Goal: Find contact information: Find contact information

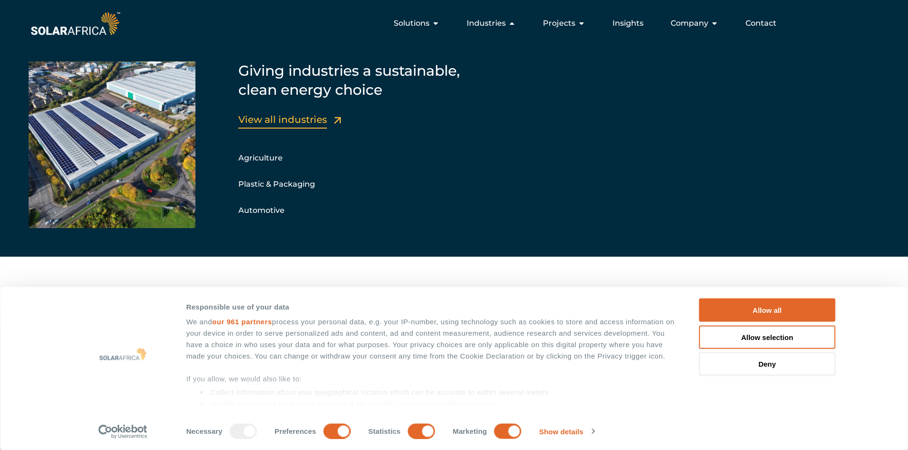
click at [261, 122] on link "View all industries" at bounding box center [282, 119] width 89 height 11
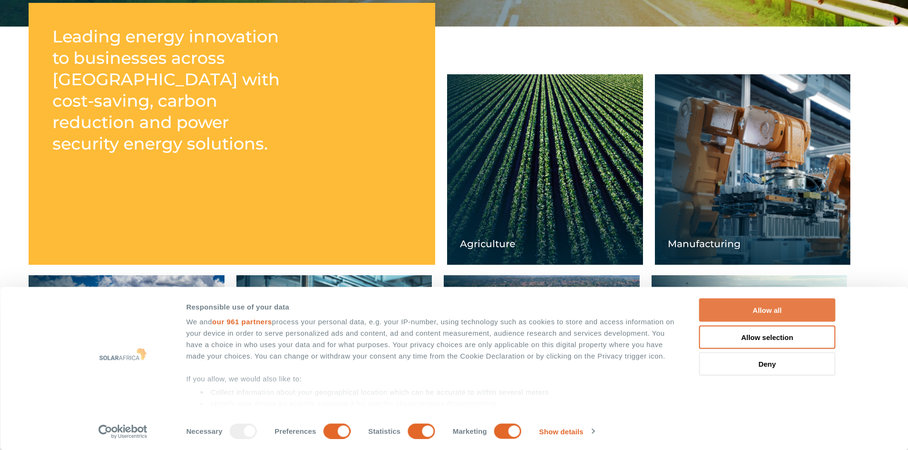
click at [776, 314] on button "Allow all" at bounding box center [767, 310] width 136 height 23
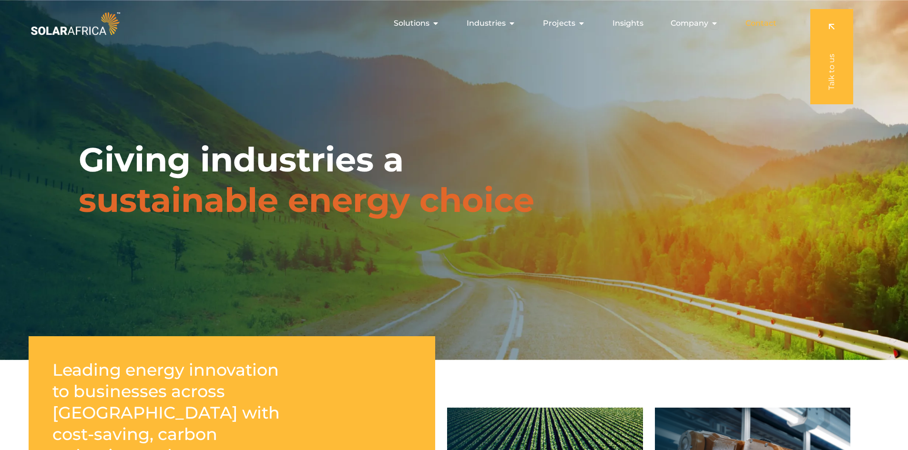
click at [754, 25] on span "Contact" at bounding box center [760, 23] width 31 height 11
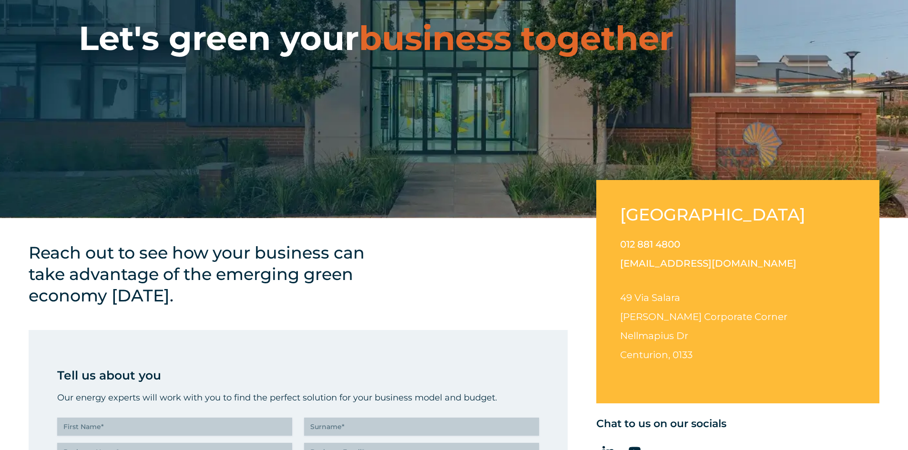
scroll to position [143, 0]
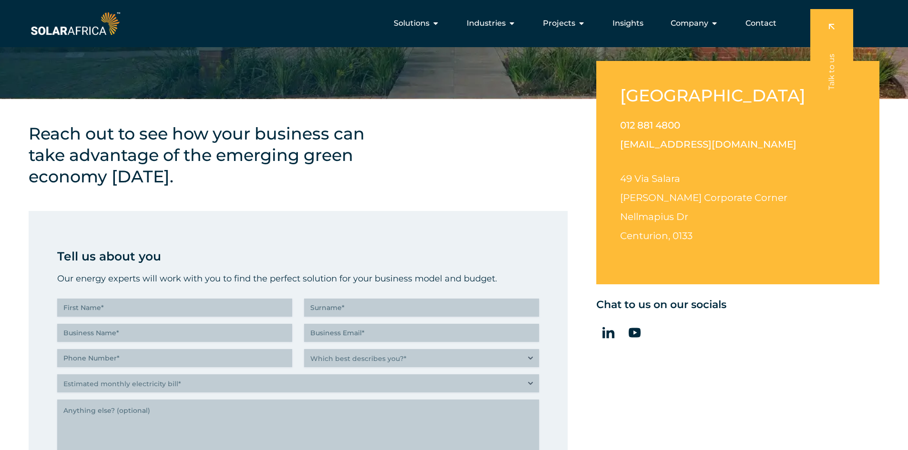
scroll to position [191, 0]
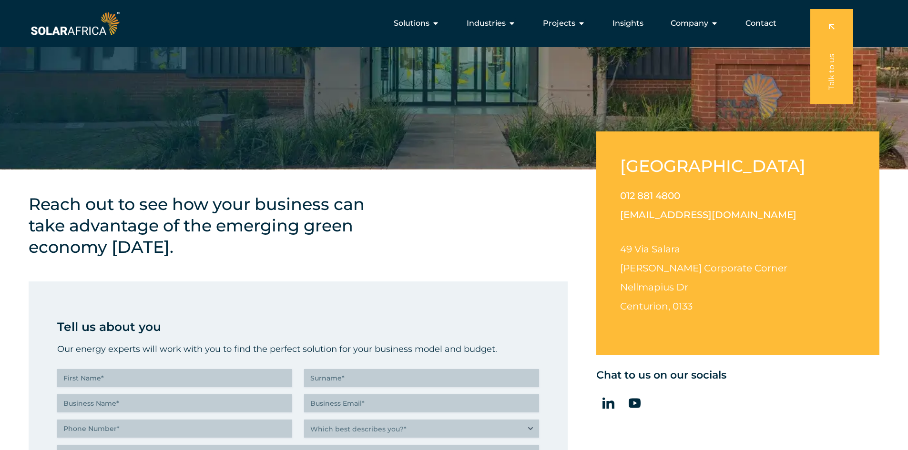
click at [486, 17] on div "Industries Close Industries Open Industries" at bounding box center [491, 23] width 64 height 19
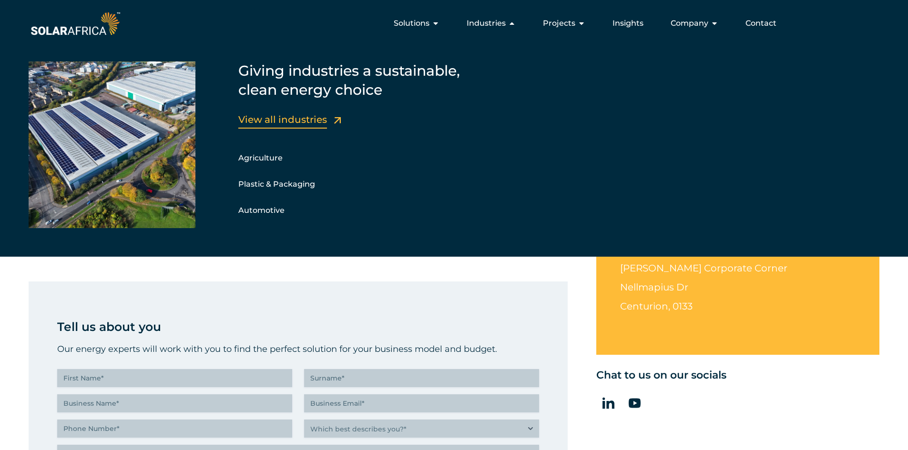
click at [292, 117] on link "View all industries" at bounding box center [282, 119] width 89 height 11
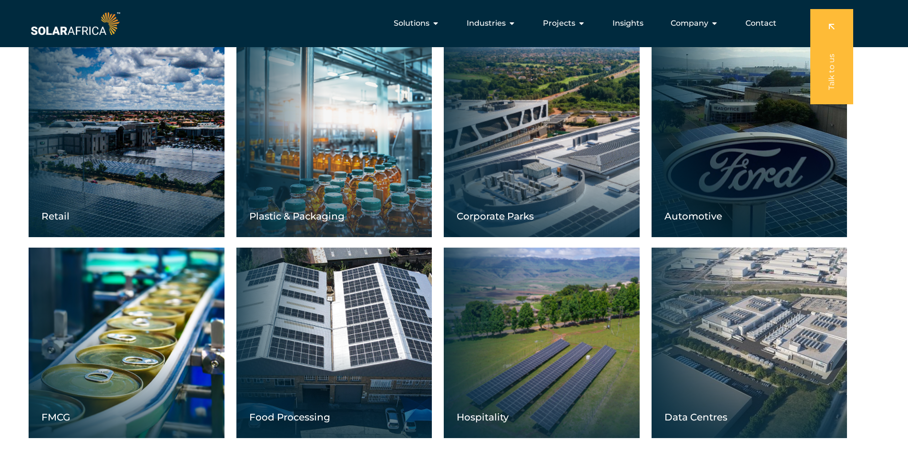
scroll to position [435, 0]
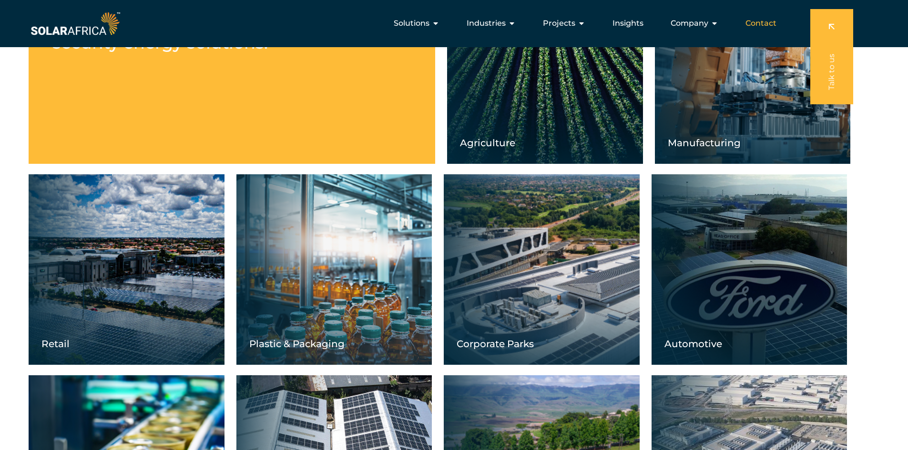
click at [768, 25] on span "Contact" at bounding box center [760, 23] width 31 height 11
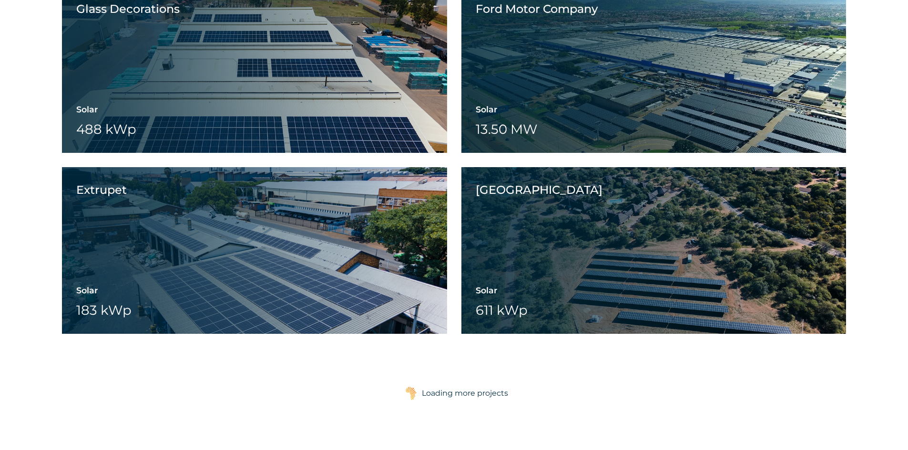
scroll to position [1525, 0]
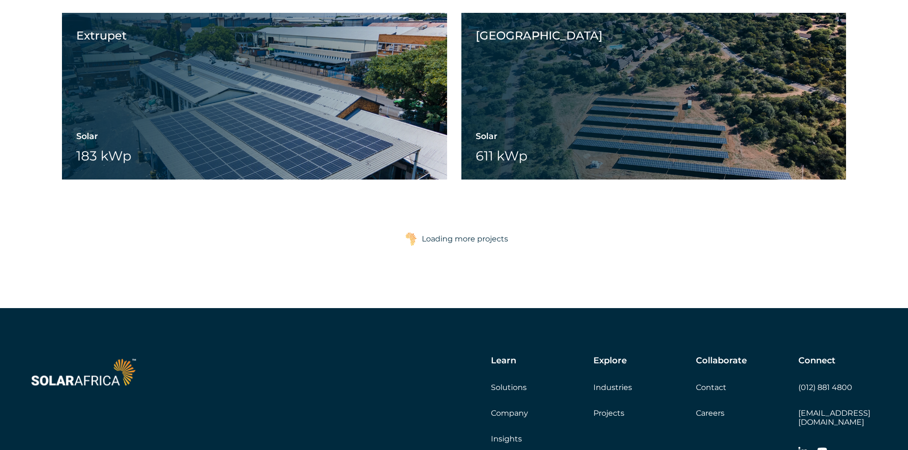
click at [428, 242] on div "Loading more projects" at bounding box center [465, 239] width 86 height 19
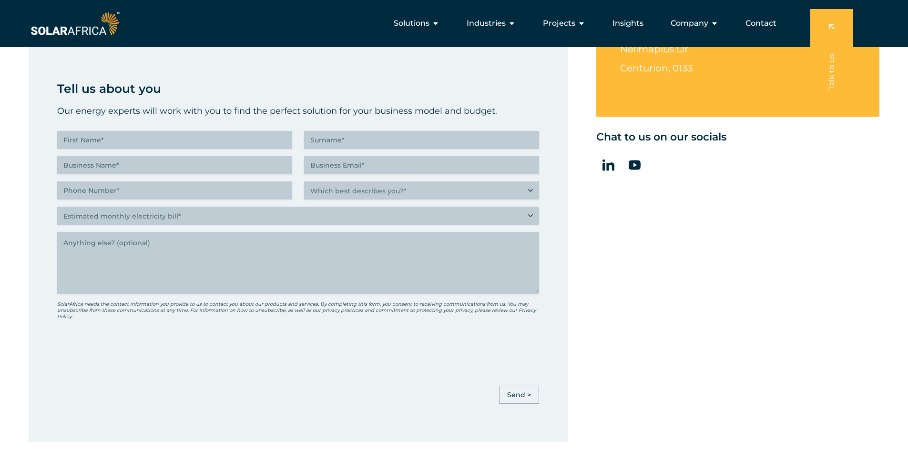
scroll to position [191, 0]
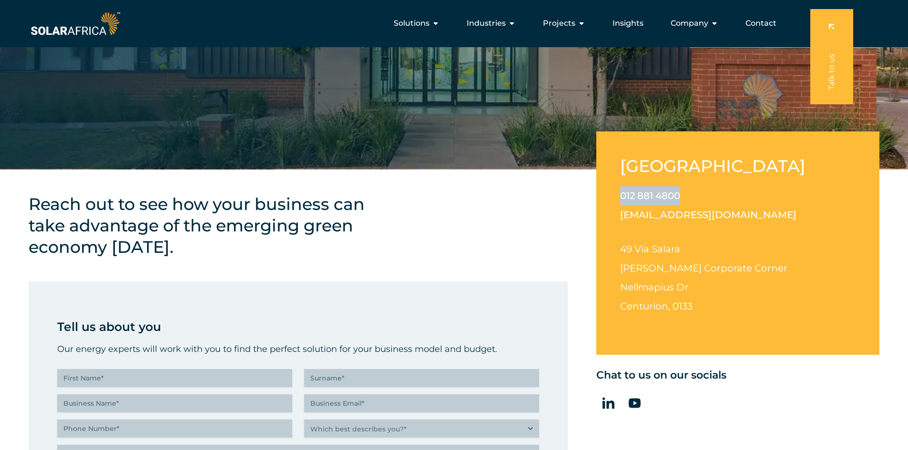
drag, startPoint x: 689, startPoint y: 194, endPoint x: 615, endPoint y: 201, distance: 74.1
click at [615, 201] on div "[GEOGRAPHIC_DATA] 012 881 4800 [EMAIL_ADDRESS][DOMAIN_NAME] [STREET_ADDRESS][PE…" at bounding box center [737, 243] width 283 height 223
copy link "012 881 4800"
